Goal: Task Accomplishment & Management: Complete application form

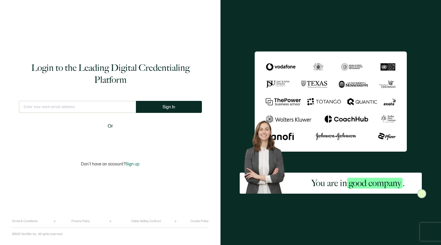
click at [103, 113] on div "This doesn't look like a valid email." at bounding box center [77, 109] width 117 height 17
type input "[EMAIL_ADDRESS][DOMAIN_NAME]"
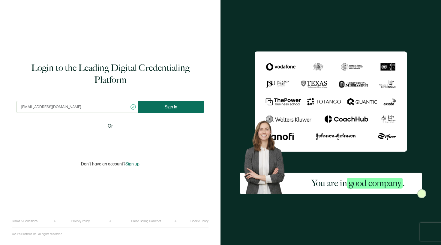
click at [184, 110] on button "Sign In" at bounding box center [171, 107] width 66 height 12
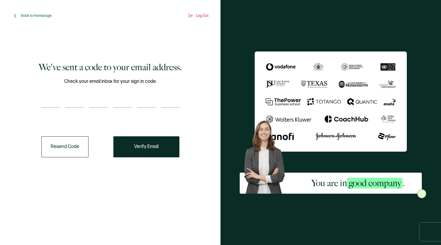
click at [51, 103] on input "number" at bounding box center [50, 102] width 18 height 12
type input "5"
type input "1"
type input "0"
type input "4"
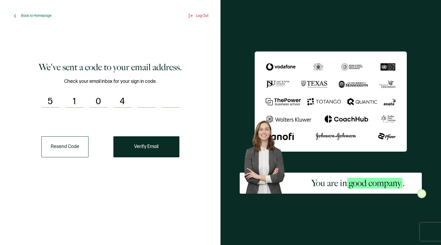
type input "4"
type input "6"
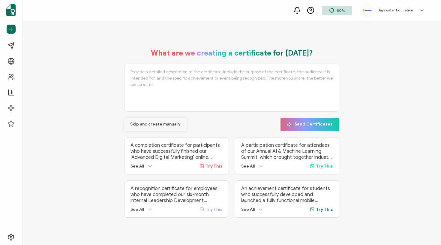
click at [132, 127] on button "Skip and create manually" at bounding box center [155, 124] width 62 height 13
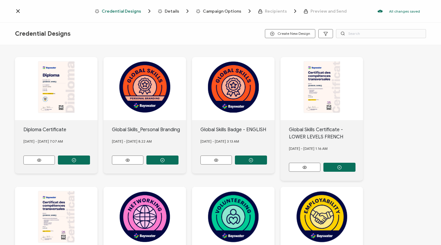
click at [20, 11] on icon at bounding box center [18, 11] width 6 height 6
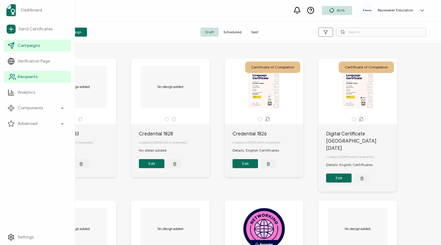
click at [32, 77] on span "Recipients" at bounding box center [28, 77] width 20 height 6
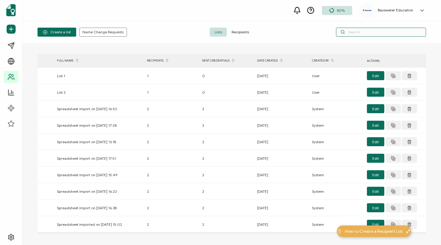
click at [363, 33] on input "text" at bounding box center [381, 32] width 90 height 9
paste input "Rosana"
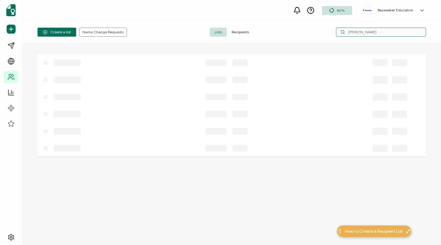
type input "Rosana"
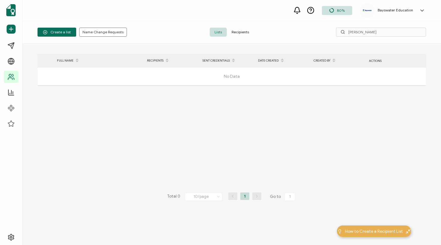
click at [248, 32] on span "Recipients" at bounding box center [240, 32] width 27 height 9
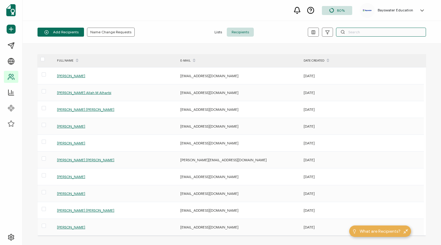
click at [378, 31] on input "text" at bounding box center [381, 32] width 90 height 9
paste input "Rosana"
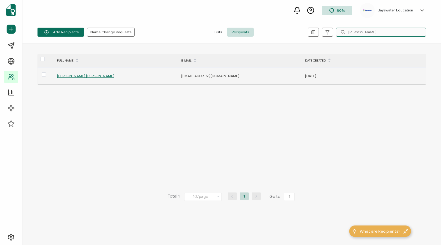
type input "Rosana"
click at [79, 73] on div "[PERSON_NAME] [PERSON_NAME]" at bounding box center [116, 75] width 124 height 7
click at [78, 74] on span "[PERSON_NAME] [PERSON_NAME]" at bounding box center [85, 75] width 57 height 4
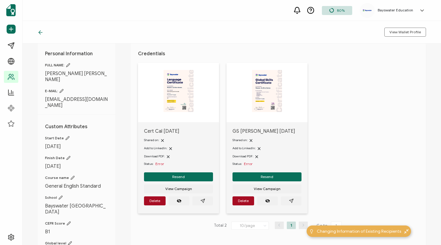
scroll to position [22, 0]
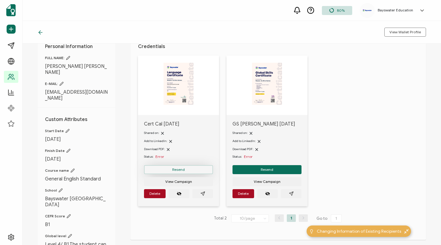
click at [188, 169] on button "Resend" at bounding box center [178, 169] width 69 height 9
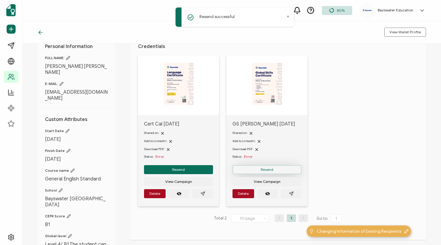
click at [276, 170] on button "Resend" at bounding box center [266, 169] width 69 height 9
click at [62, 82] on icon at bounding box center [61, 84] width 4 height 4
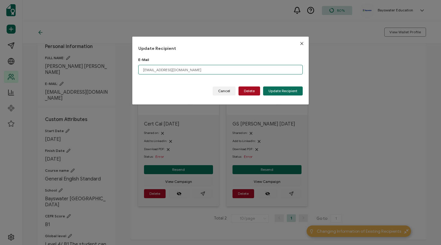
click at [203, 71] on input "rhosannasgomes@gmail.com.br" at bounding box center [220, 70] width 164 height 10
click at [277, 90] on span "Update Recipient" at bounding box center [282, 91] width 29 height 4
type input "rhosannasgomes@gmail.com.br"
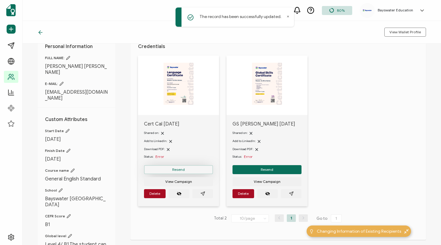
click at [197, 171] on button "Resend" at bounding box center [178, 169] width 69 height 9
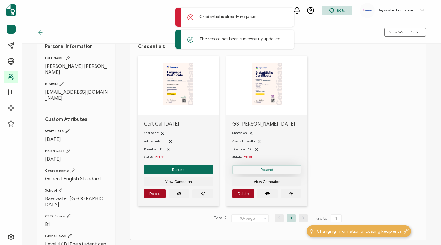
click at [266, 169] on span "Resend" at bounding box center [267, 170] width 13 height 4
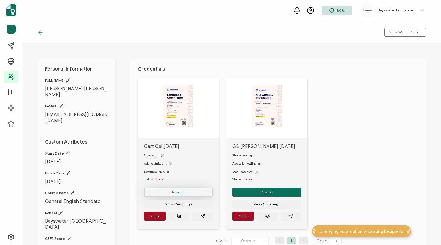
click at [191, 194] on button "Resend" at bounding box center [178, 191] width 69 height 9
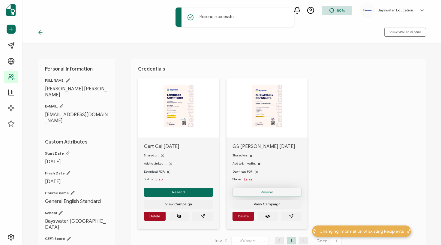
click at [239, 194] on button "Resend" at bounding box center [266, 191] width 69 height 9
click at [61, 104] on icon at bounding box center [62, 106] width 4 height 4
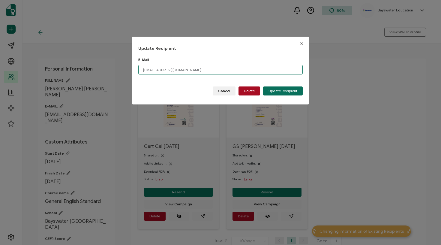
drag, startPoint x: 163, startPoint y: 69, endPoint x: 97, endPoint y: 69, distance: 65.4
click at [97, 69] on div "Update Recipient E-Mail rhosannasgomes@gmail.com Please enter a valid email add…" at bounding box center [220, 122] width 441 height 245
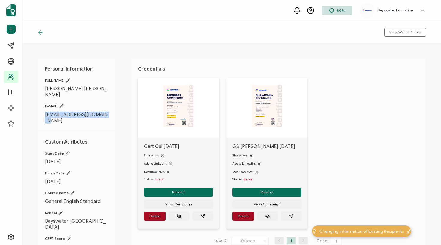
drag, startPoint x: 52, startPoint y: 115, endPoint x: 43, endPoint y: 109, distance: 10.1
copy span "[EMAIL_ADDRESS][DOMAIN_NAME]"
click at [40, 33] on icon at bounding box center [40, 32] width 6 height 6
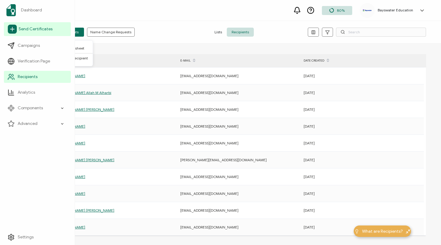
click at [13, 29] on icon at bounding box center [12, 29] width 9 height 9
click at [28, 11] on span "Dashboard" at bounding box center [31, 10] width 21 height 6
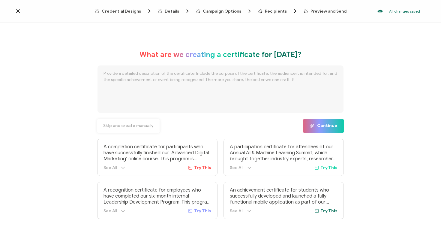
click at [127, 126] on span "Skip and create manually" at bounding box center [128, 126] width 50 height 4
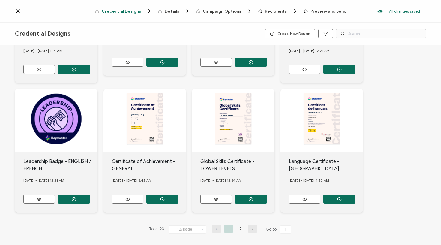
scroll to position [227, 0]
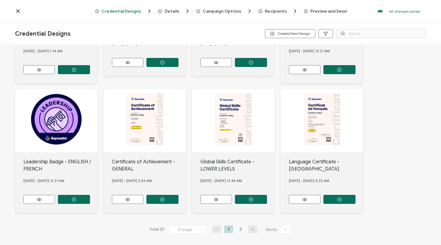
click at [236, 228] on li "2" at bounding box center [240, 228] width 9 height 7
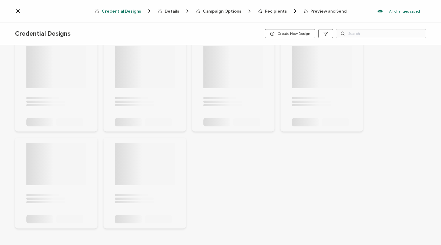
scroll to position [16, 0]
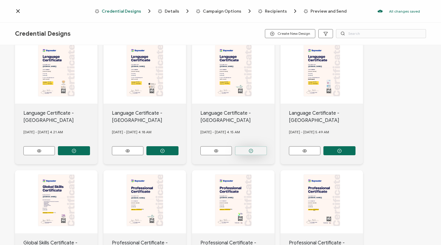
click at [248, 150] on button "button" at bounding box center [251, 150] width 32 height 9
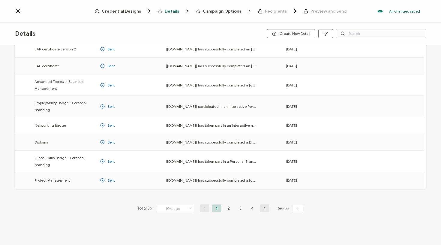
scroll to position [70, 0]
click at [250, 208] on li "4" at bounding box center [252, 207] width 9 height 7
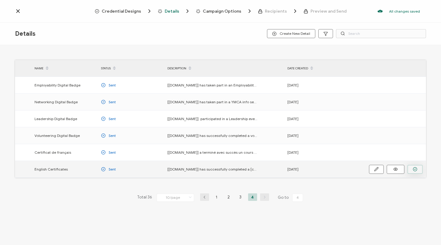
click at [413, 169] on icon "button" at bounding box center [415, 169] width 4 height 4
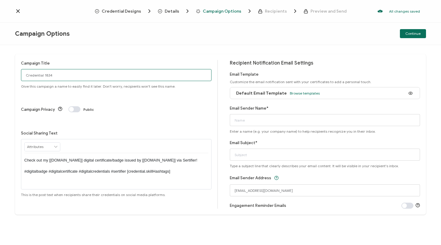
drag, startPoint x: 97, startPoint y: 78, endPoint x: 0, endPoint y: 66, distance: 98.0
type input "3.10.25"
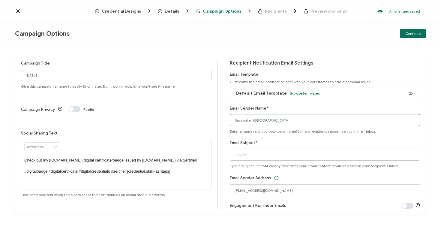
type input "Bayswater [GEOGRAPHIC_DATA]"
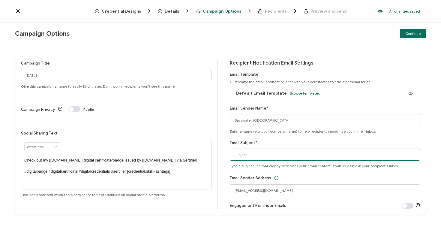
click at [252, 155] on input "Email Subject*" at bounding box center [325, 154] width 190 height 12
type input "Your Digital certificate"
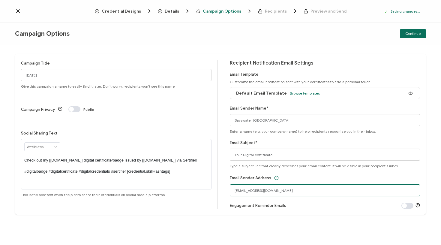
drag, startPoint x: 271, startPoint y: 191, endPoint x: 218, endPoint y: 189, distance: 52.2
type input "[EMAIL_ADDRESS][DOMAIN_NAME]"
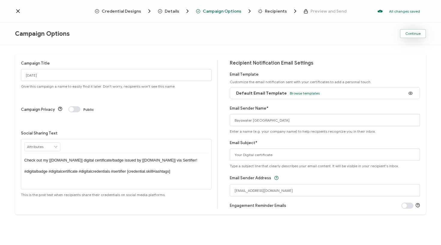
click at [415, 34] on span "Continue" at bounding box center [412, 34] width 15 height 4
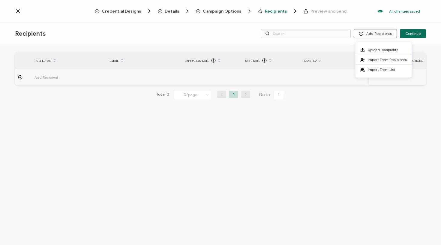
click at [376, 33] on button "Add Recipients" at bounding box center [375, 33] width 43 height 9
click at [373, 49] on span "Upload Recipients" at bounding box center [383, 49] width 30 height 4
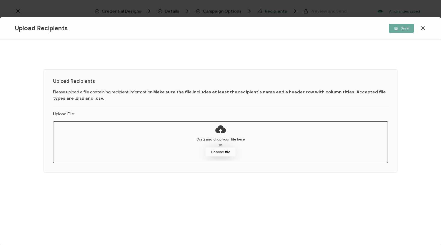
click at [220, 150] on button "Choose file" at bounding box center [220, 151] width 30 height 9
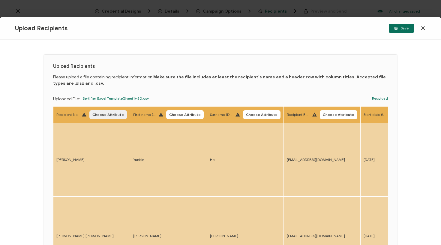
click at [102, 115] on span "Choose Attribute" at bounding box center [107, 115] width 31 height 4
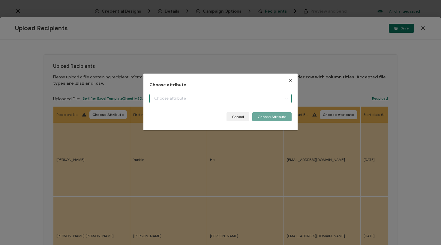
drag, startPoint x: 183, startPoint y: 98, endPoint x: 184, endPoint y: 102, distance: 4.1
click at [183, 98] on input "dialog" at bounding box center [220, 99] width 142 height 10
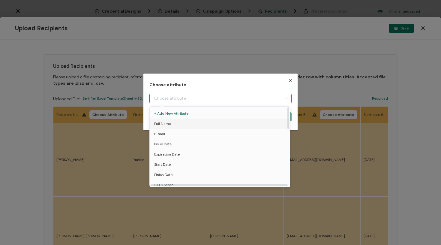
click at [175, 125] on li "Full Name" at bounding box center [220, 123] width 145 height 10
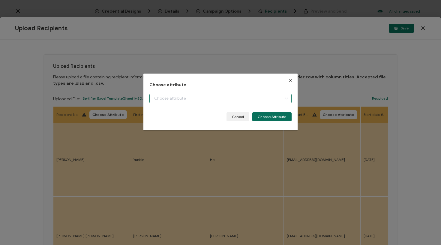
type input "Full Name"
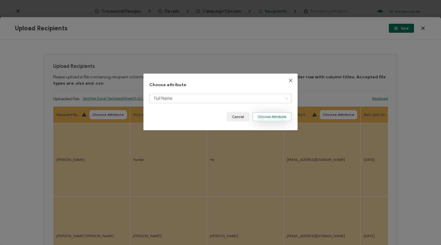
click at [271, 113] on button "Choose Attribute" at bounding box center [271, 116] width 39 height 9
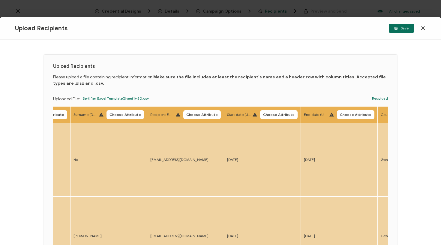
scroll to position [0, 167]
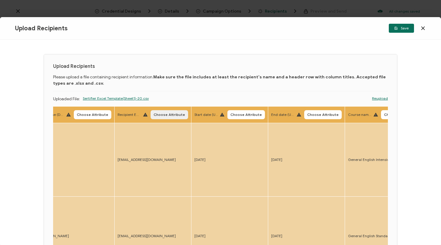
click at [162, 116] on span "Choose Attribute" at bounding box center [169, 115] width 31 height 4
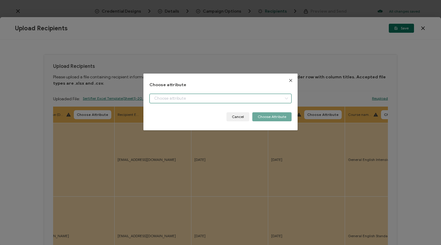
click at [181, 98] on input "dialog" at bounding box center [220, 99] width 142 height 10
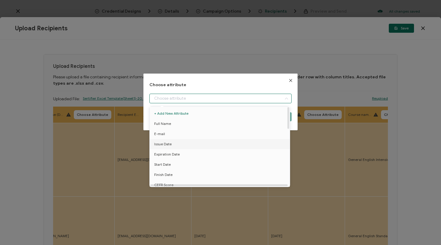
scroll to position [4, 0]
click at [172, 129] on li "E-mail" at bounding box center [220, 130] width 145 height 10
type input "E-mail"
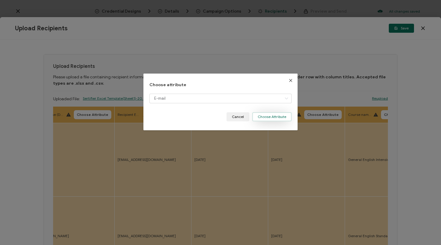
click at [261, 118] on button "Choose Attribute" at bounding box center [271, 116] width 39 height 9
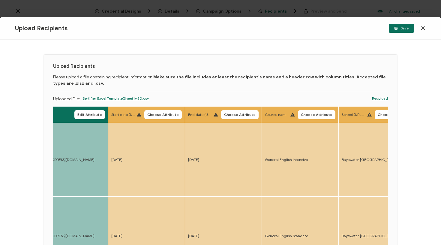
scroll to position [0, 322]
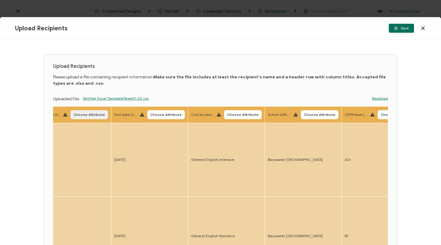
click at [95, 113] on span "Choose Attribute" at bounding box center [88, 115] width 31 height 4
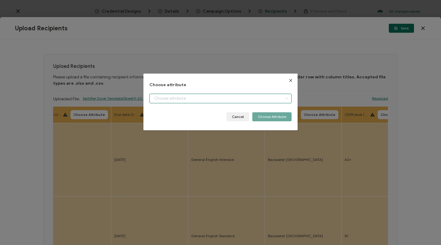
click at [183, 101] on input "dialog" at bounding box center [220, 99] width 142 height 10
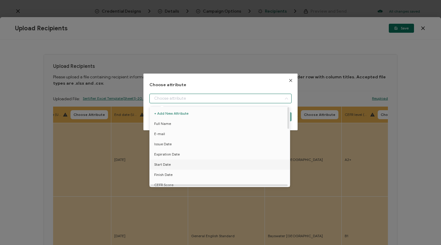
click at [176, 164] on li "Start Date" at bounding box center [220, 164] width 145 height 10
type input "Start Date"
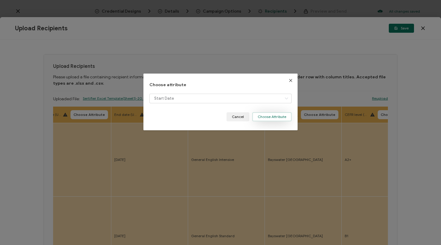
click at [264, 121] on button "Choose Attribute" at bounding box center [271, 116] width 39 height 9
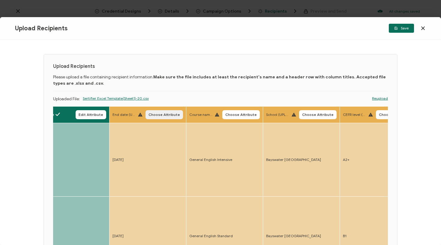
click at [153, 117] on button "Choose Attribute" at bounding box center [163, 114] width 37 height 9
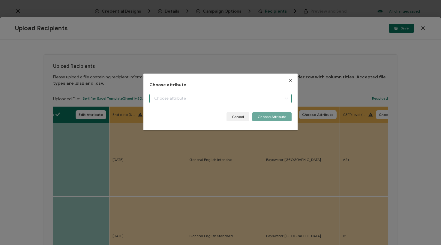
click at [185, 100] on input "dialog" at bounding box center [220, 99] width 142 height 10
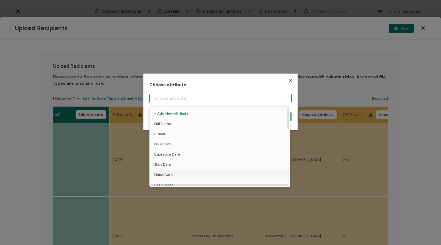
click at [164, 173] on span "Finish Date" at bounding box center [163, 174] width 18 height 10
type input "Finish Date"
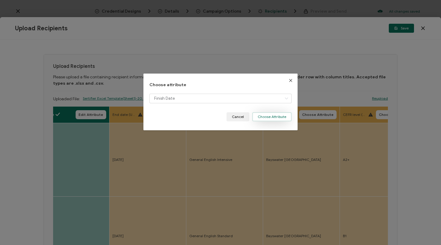
click at [279, 118] on button "Choose Attribute" at bounding box center [271, 116] width 39 height 9
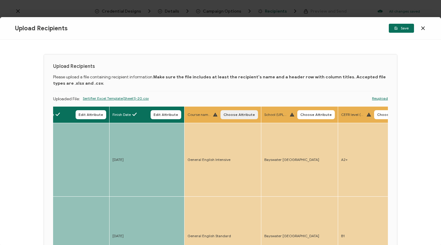
click at [247, 113] on span "Choose Attribute" at bounding box center [238, 115] width 31 height 4
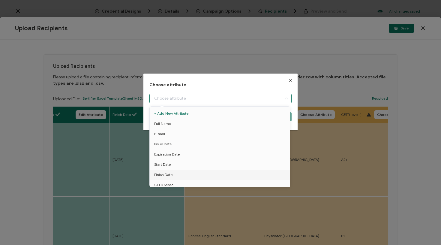
click at [235, 94] on input "dialog" at bounding box center [220, 99] width 142 height 10
click at [179, 153] on li "Course name" at bounding box center [220, 152] width 145 height 10
type input "Course name"
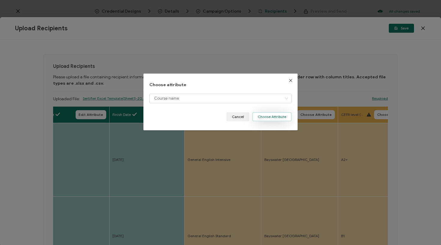
click at [280, 120] on button "Choose Attribute" at bounding box center [271, 116] width 39 height 9
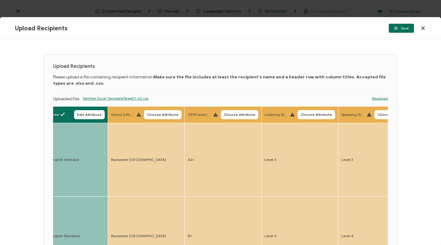
scroll to position [0, 481]
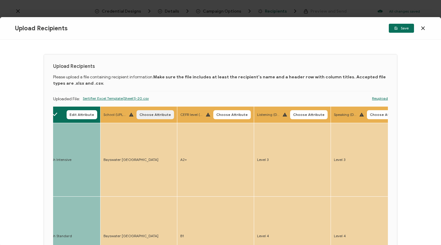
click at [144, 113] on span "Choose Attribute" at bounding box center [154, 115] width 31 height 4
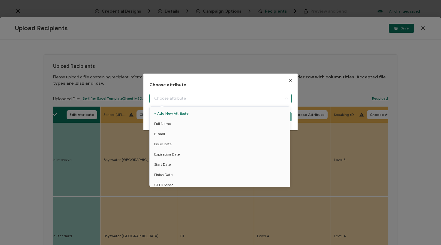
click at [179, 101] on input "dialog" at bounding box center [220, 99] width 142 height 10
click at [167, 158] on li "School" at bounding box center [220, 156] width 145 height 10
type input "School"
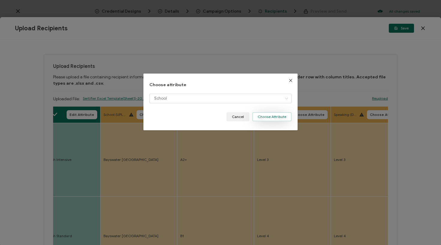
click at [280, 116] on button "Choose Attribute" at bounding box center [271, 116] width 39 height 9
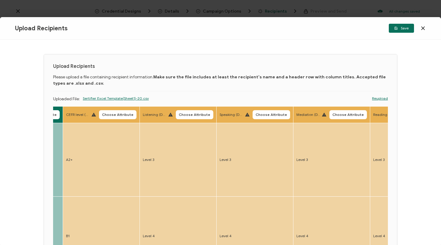
scroll to position [0, 595]
click at [115, 115] on span "Choose Attribute" at bounding box center [116, 115] width 31 height 4
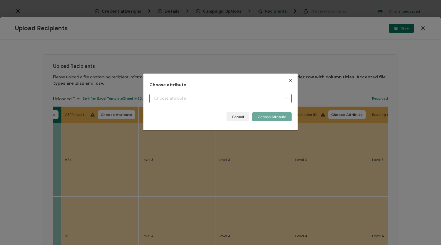
click at [178, 101] on input "dialog" at bounding box center [220, 99] width 142 height 10
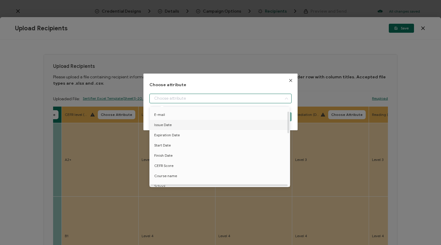
scroll to position [30, 0]
click at [169, 152] on span "CEFR Score" at bounding box center [163, 154] width 19 height 10
type input "CEFR Score"
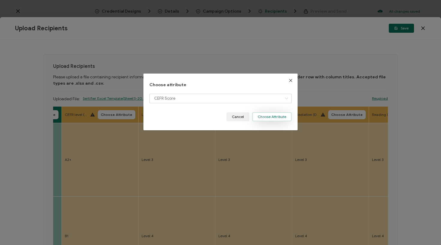
click at [285, 116] on button "Choose Attribute" at bounding box center [271, 116] width 39 height 9
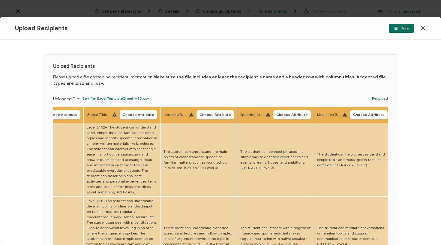
scroll to position [0, 1109]
click at [122, 115] on span "Choose Attribute" at bounding box center [137, 115] width 31 height 4
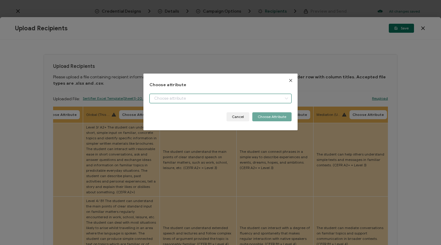
click at [194, 103] on input "dialog" at bounding box center [220, 99] width 142 height 10
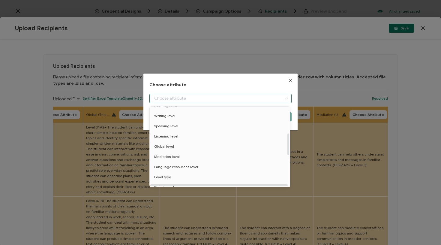
scroll to position [115, 0]
click at [172, 143] on span "Global level" at bounding box center [164, 141] width 20 height 10
type input "Global level"
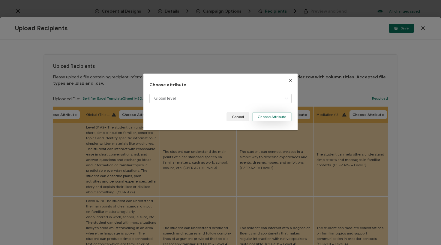
click at [273, 118] on button "Choose Attribute" at bounding box center [271, 116] width 39 height 9
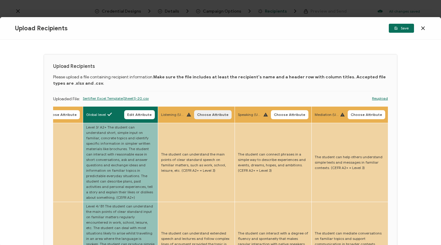
click at [209, 119] on button "Choose Attribute" at bounding box center [212, 114] width 37 height 9
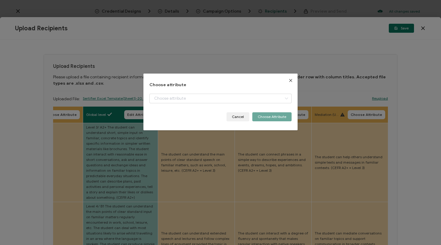
click at [209, 117] on div "Cancel Choose Attribute" at bounding box center [220, 116] width 142 height 9
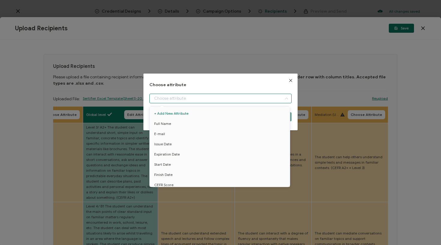
click at [211, 100] on input "dialog" at bounding box center [220, 99] width 142 height 10
click at [289, 78] on icon "Close" at bounding box center [290, 80] width 5 height 5
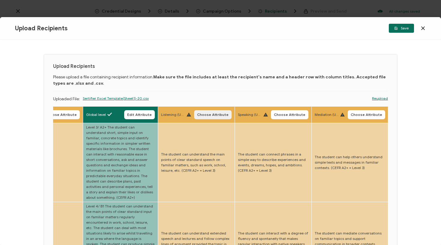
click at [197, 116] on span "Choose Attribute" at bounding box center [212, 115] width 31 height 4
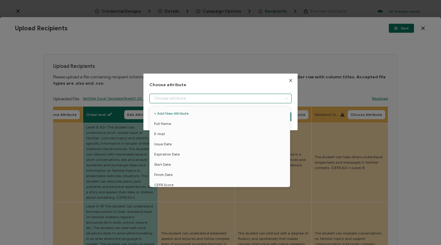
click at [196, 99] on input "dialog" at bounding box center [220, 99] width 142 height 10
click at [176, 159] on span "Listening level" at bounding box center [166, 162] width 24 height 10
type input "Listening level"
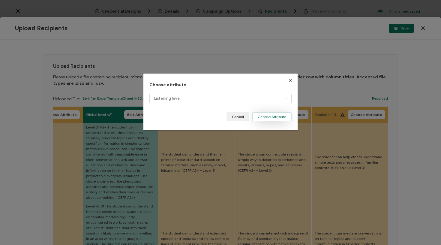
click at [277, 116] on button "Choose Attribute" at bounding box center [271, 116] width 39 height 9
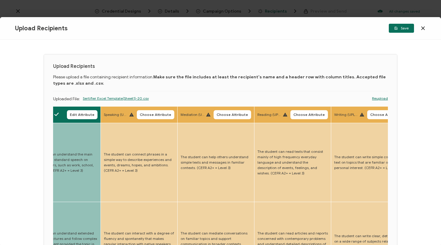
scroll to position [0, 1246]
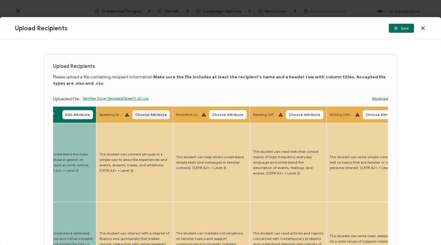
click at [149, 118] on button "Choose Attribute" at bounding box center [150, 114] width 37 height 9
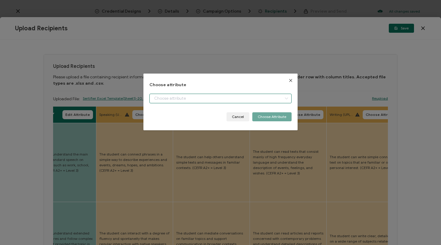
click at [178, 100] on input "dialog" at bounding box center [220, 99] width 142 height 10
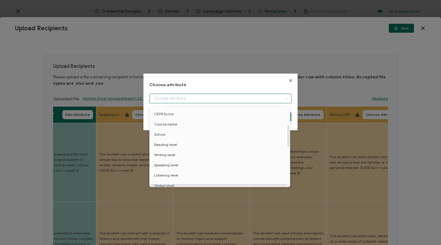
scroll to position [76, 0]
click at [174, 159] on span "Speaking level" at bounding box center [166, 159] width 24 height 10
type input "Speaking level"
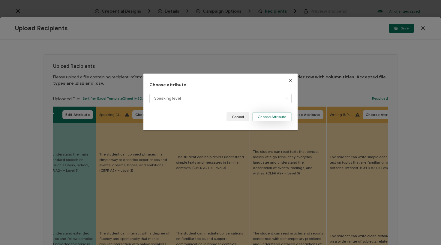
click at [278, 117] on button "Choose Attribute" at bounding box center [271, 116] width 39 height 9
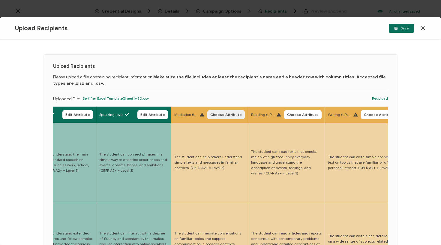
click at [217, 116] on span "Choose Attribute" at bounding box center [225, 115] width 31 height 4
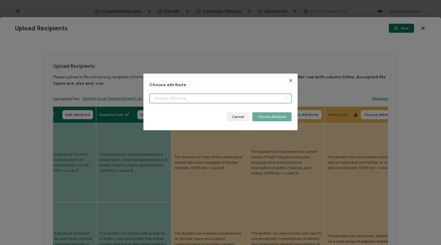
click at [223, 98] on input "dialog" at bounding box center [220, 99] width 142 height 10
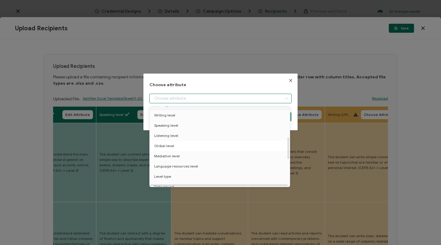
scroll to position [110, 0]
click at [175, 156] on span "Mediation level" at bounding box center [166, 156] width 25 height 10
type input "Mediation level"
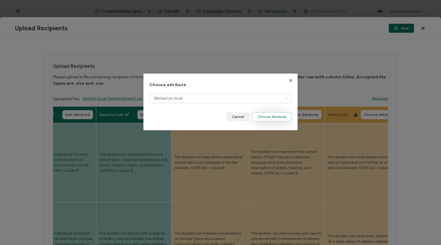
click at [276, 115] on button "Choose Attribute" at bounding box center [271, 116] width 39 height 9
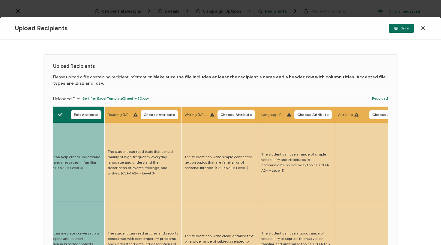
scroll to position [0, 1399]
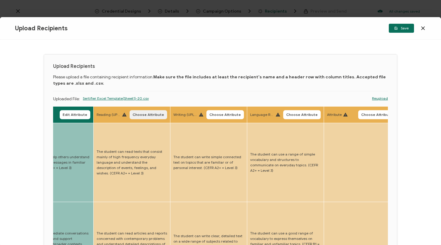
click at [133, 116] on span "Choose Attribute" at bounding box center [148, 115] width 31 height 4
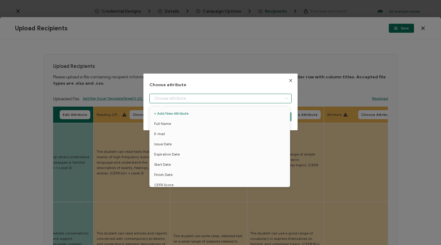
click at [162, 101] on input "dialog" at bounding box center [220, 99] width 142 height 10
click at [169, 117] on span "Reading level" at bounding box center [165, 115] width 23 height 10
type input "Reading level"
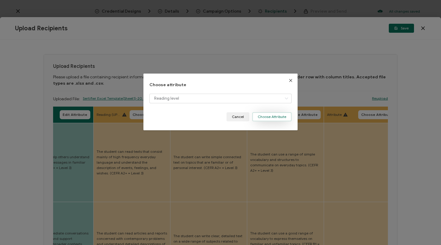
click at [288, 116] on button "Choose Attribute" at bounding box center [271, 116] width 39 height 9
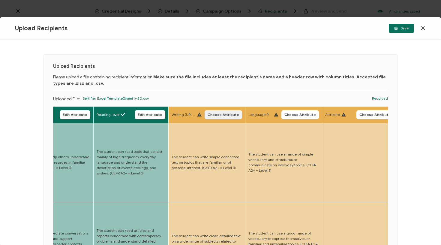
click at [214, 116] on span "Choose Attribute" at bounding box center [223, 115] width 31 height 4
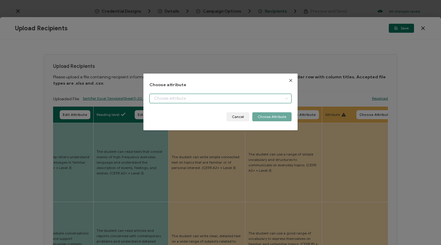
drag, startPoint x: 216, startPoint y: 95, endPoint x: 212, endPoint y: 102, distance: 7.8
click at [216, 95] on input "dialog" at bounding box center [220, 99] width 142 height 10
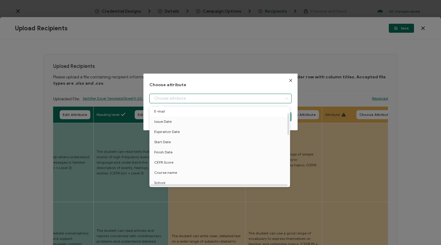
scroll to position [71, 0]
click at [173, 156] on span "Writing level" at bounding box center [164, 155] width 21 height 10
type input "Writing level"
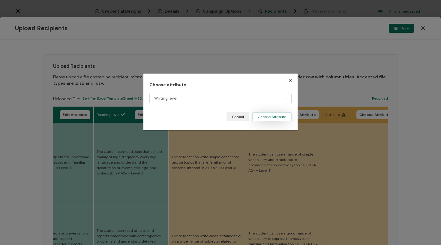
click at [274, 119] on button "Choose Attribute" at bounding box center [271, 116] width 39 height 9
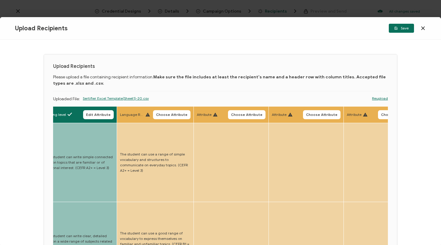
scroll to position [0, 1552]
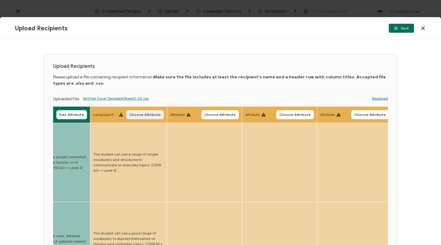
click at [129, 114] on span "Choose Attribute" at bounding box center [144, 115] width 31 height 4
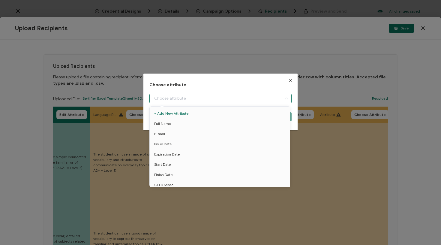
click at [173, 95] on input "dialog" at bounding box center [220, 99] width 142 height 10
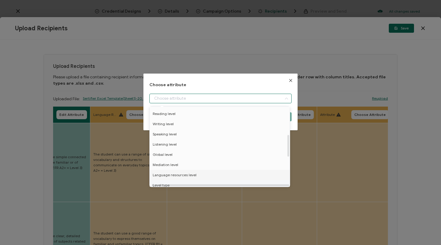
click at [178, 174] on span "Language resources level" at bounding box center [175, 175] width 44 height 10
type input "Language resources level"
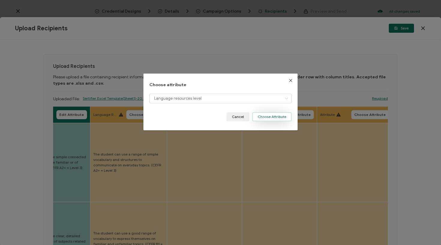
click at [272, 116] on button "Choose Attribute" at bounding box center [271, 116] width 39 height 9
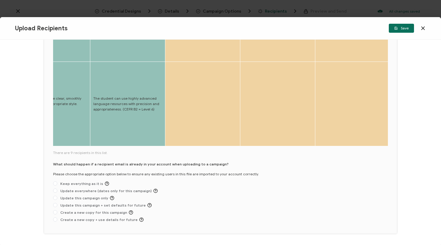
scroll to position [297, 0]
click at [128, 189] on span "Update everywhere (dates only for this campaign)" at bounding box center [107, 191] width 100 height 4
click at [57, 189] on input "Update everywhere (dates only for this campaign)" at bounding box center [55, 191] width 4 height 5
radio input "true"
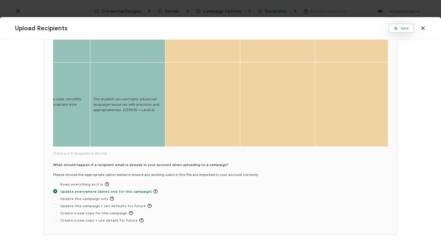
click at [404, 29] on span "Save" at bounding box center [401, 28] width 14 height 4
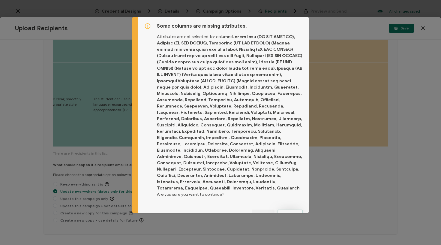
click at [291, 212] on span "Proceed" at bounding box center [290, 214] width 14 height 4
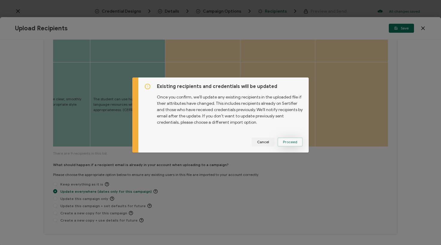
click at [294, 141] on span "Proceed" at bounding box center [290, 142] width 14 height 4
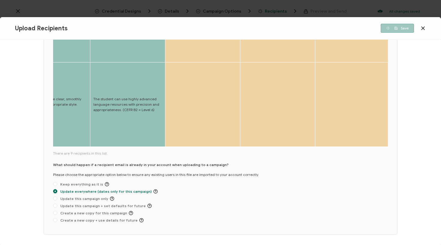
scroll to position [227, 0]
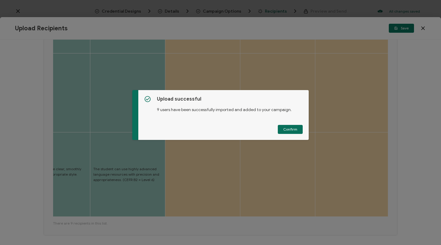
click at [296, 127] on button "Confirm" at bounding box center [290, 129] width 25 height 9
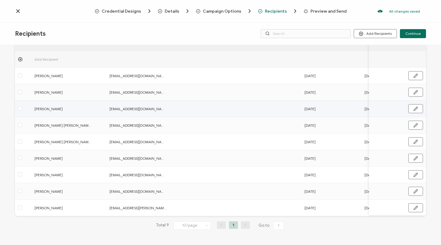
scroll to position [37, 0]
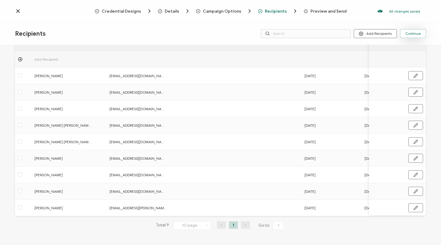
click at [412, 33] on span "Continue" at bounding box center [412, 34] width 15 height 4
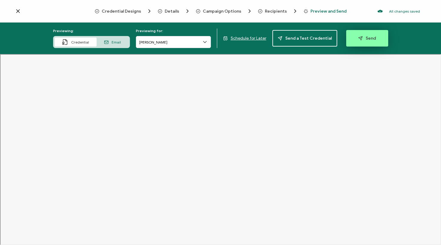
click at [355, 36] on button "Send" at bounding box center [367, 38] width 42 height 16
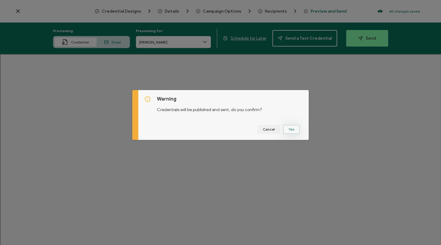
click at [292, 128] on button "Yes" at bounding box center [291, 129] width 16 height 9
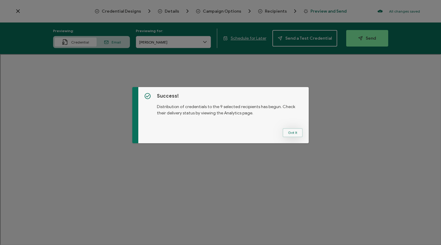
click at [287, 133] on button "Got It" at bounding box center [293, 132] width 20 height 9
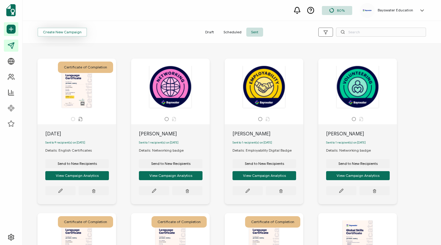
click at [76, 29] on button "Create New Campaign" at bounding box center [61, 32] width 49 height 9
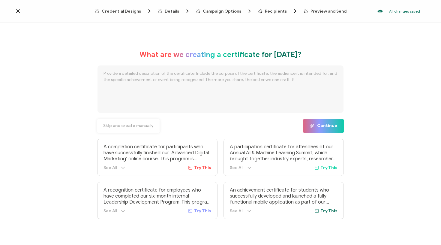
click at [123, 126] on span "Skip and create manually" at bounding box center [128, 126] width 50 height 4
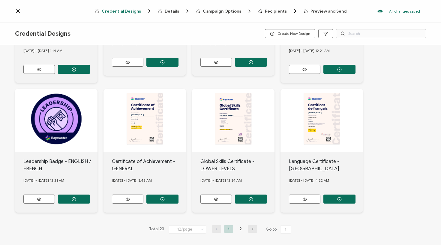
scroll to position [227, 0]
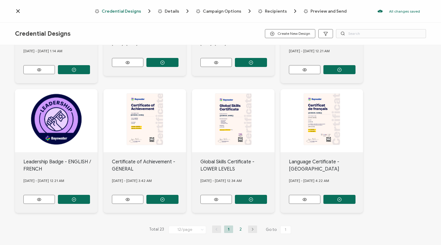
click at [238, 225] on li "2" at bounding box center [240, 228] width 9 height 7
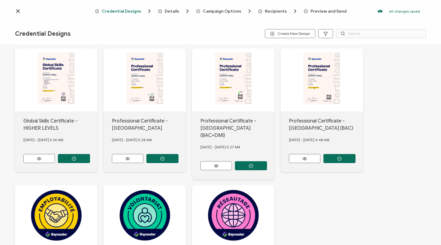
scroll to position [138, 0]
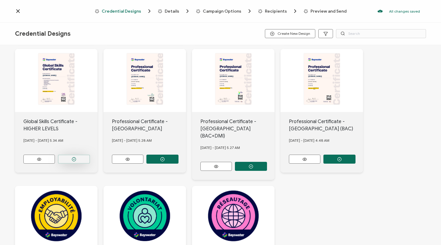
click at [75, 157] on icon "button" at bounding box center [74, 159] width 4 height 4
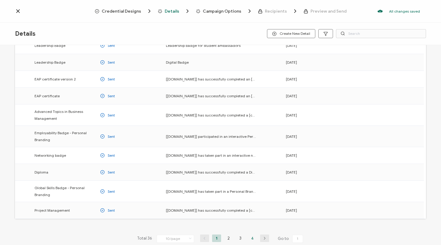
scroll to position [40, 0]
click at [241, 239] on li "3" at bounding box center [240, 237] width 9 height 7
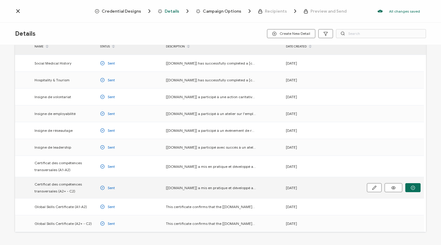
scroll to position [23, 0]
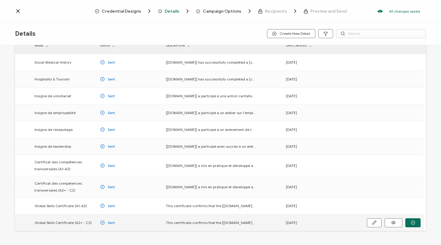
click at [406, 220] on button "button" at bounding box center [412, 222] width 15 height 9
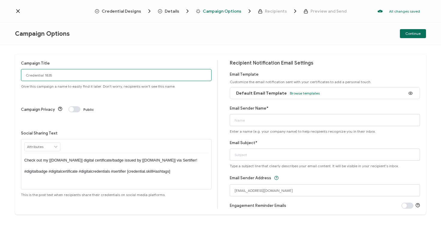
drag, startPoint x: 99, startPoint y: 78, endPoint x: 0, endPoint y: 71, distance: 99.2
type input "3.10.25 cert GS cal"
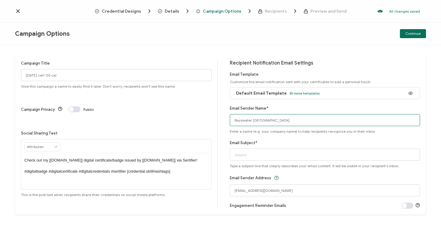
type input "Bayswater [GEOGRAPHIC_DATA]"
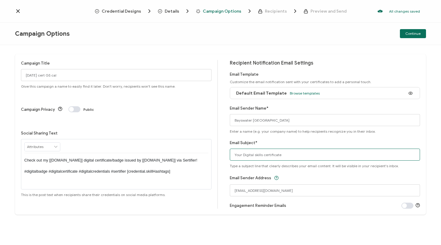
click at [247, 154] on input "Your Digital skills certificate" at bounding box center [325, 154] width 190 height 12
type input "Your Global skills certificate"
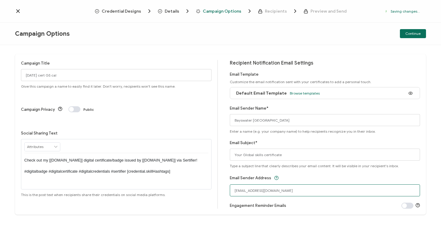
drag, startPoint x: 269, startPoint y: 190, endPoint x: 183, endPoint y: 187, distance: 86.1
type input "[EMAIL_ADDRESS][DOMAIN_NAME]"
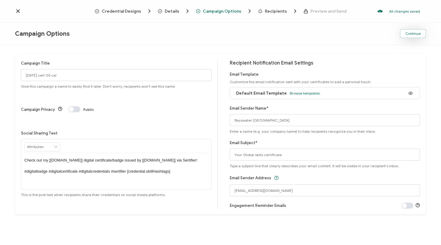
click at [415, 37] on button "Continue" at bounding box center [413, 33] width 26 height 9
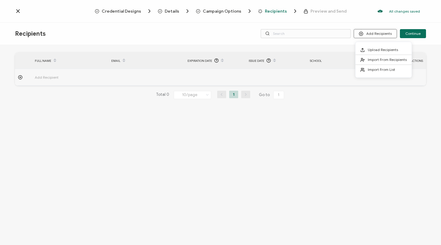
click at [367, 37] on button "Add Recipients" at bounding box center [375, 33] width 43 height 9
drag, startPoint x: 368, startPoint y: 56, endPoint x: 368, endPoint y: 49, distance: 7.2
click at [368, 49] on div "Upload Recipients Import From Recipients Import From List" at bounding box center [383, 59] width 56 height 29
click at [376, 49] on span "Upload Recipients" at bounding box center [383, 49] width 30 height 4
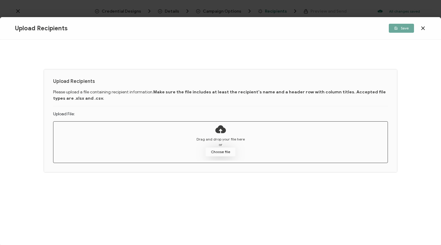
click at [217, 151] on button "Choose file" at bounding box center [220, 151] width 30 height 9
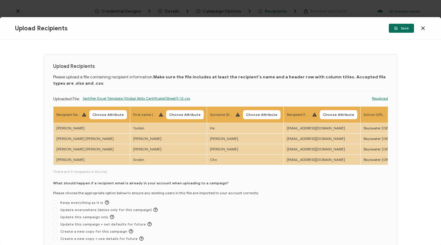
scroll to position [22, 0]
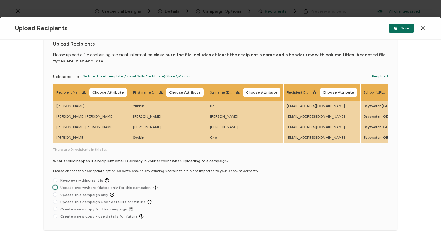
click at [129, 187] on span "Update everywhere (dates only for this campaign)" at bounding box center [107, 187] width 100 height 4
click at [57, 187] on input "Update everywhere (dates only for this campaign)" at bounding box center [55, 187] width 4 height 5
radio input "true"
click at [101, 90] on button "Choose Attribute" at bounding box center [107, 92] width 37 height 9
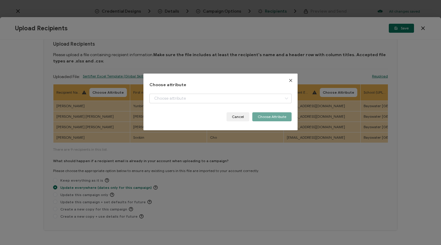
click at [172, 89] on div "Choose attribute + Add New Attribute Full Name E-mail Issue Date Expiration Dat…" at bounding box center [220, 101] width 142 height 39
click at [172, 95] on input "dialog" at bounding box center [220, 99] width 142 height 10
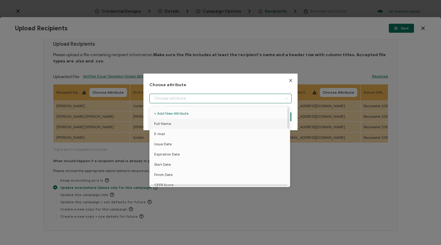
click at [175, 124] on li "Full Name" at bounding box center [220, 123] width 145 height 10
type input "Full Name"
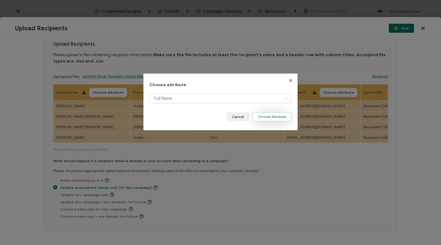
click at [280, 115] on button "Choose Attribute" at bounding box center [271, 116] width 39 height 9
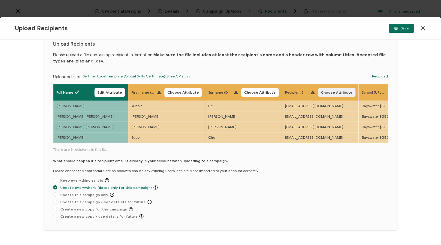
click at [329, 91] on span "Choose Attribute" at bounding box center [336, 93] width 31 height 4
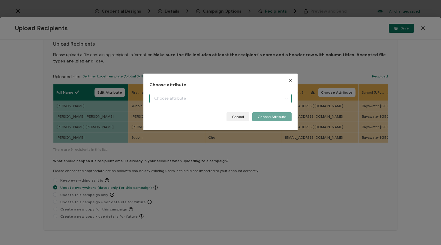
click at [258, 101] on input "dialog" at bounding box center [220, 99] width 142 height 10
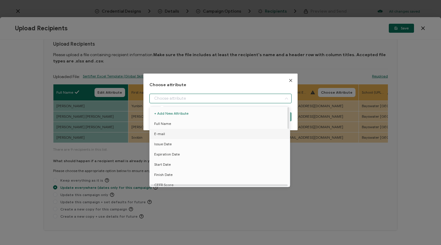
click at [188, 134] on li "E-mail" at bounding box center [220, 134] width 145 height 10
type input "E-mail"
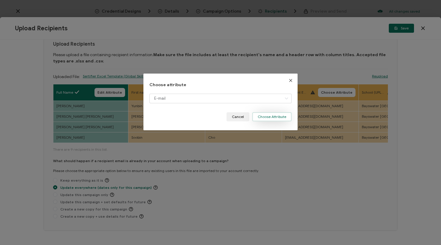
click at [277, 117] on button "Choose Attribute" at bounding box center [271, 116] width 39 height 9
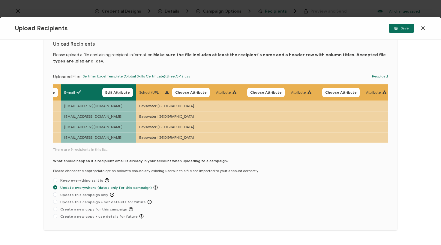
scroll to position [0, 235]
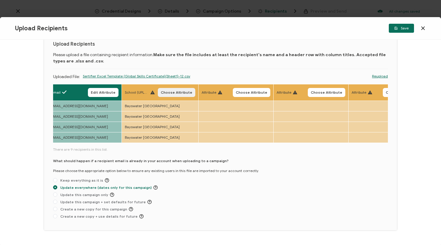
click at [165, 92] on span "Choose Attribute" at bounding box center [176, 93] width 31 height 4
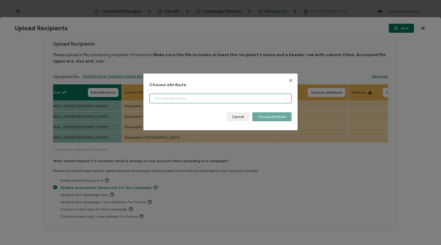
click at [183, 96] on input "dialog" at bounding box center [220, 99] width 142 height 10
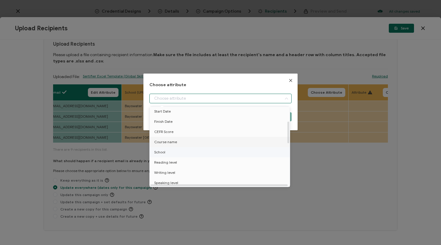
scroll to position [53, 0]
click at [161, 151] on span "School" at bounding box center [159, 152] width 11 height 10
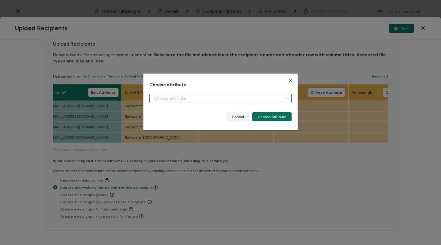
type input "School"
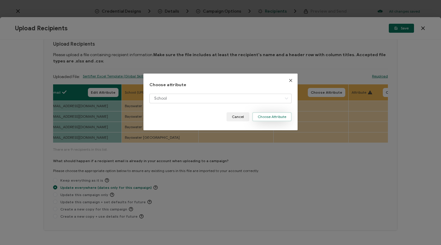
click at [265, 117] on button "Choose Attribute" at bounding box center [271, 116] width 39 height 9
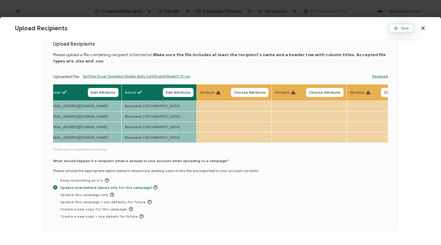
click at [403, 28] on span "Save" at bounding box center [401, 28] width 14 height 4
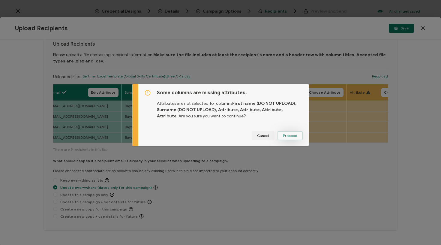
click at [292, 136] on span "Proceed" at bounding box center [290, 136] width 14 height 4
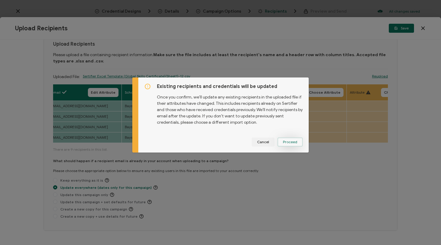
click at [290, 142] on span "Proceed" at bounding box center [290, 142] width 14 height 4
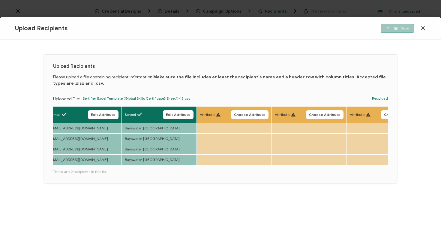
scroll to position [0, 0]
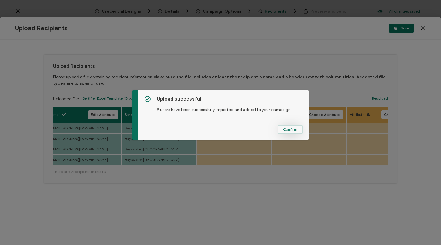
click at [285, 131] on span "Confirm" at bounding box center [290, 129] width 14 height 4
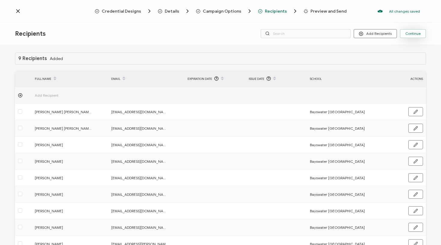
click at [419, 32] on span "Continue" at bounding box center [412, 34] width 15 height 4
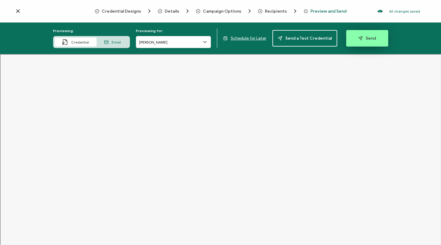
click at [369, 38] on span "Send" at bounding box center [367, 38] width 18 height 4
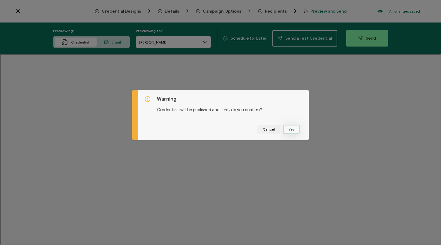
click at [290, 130] on button "Yes" at bounding box center [291, 129] width 16 height 9
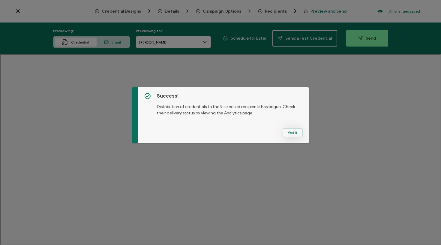
click at [287, 131] on button "Got It" at bounding box center [293, 132] width 20 height 9
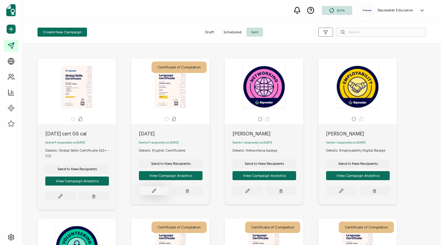
click at [154, 191] on icon at bounding box center [154, 190] width 4 height 4
